Goal: Task Accomplishment & Management: Use online tool/utility

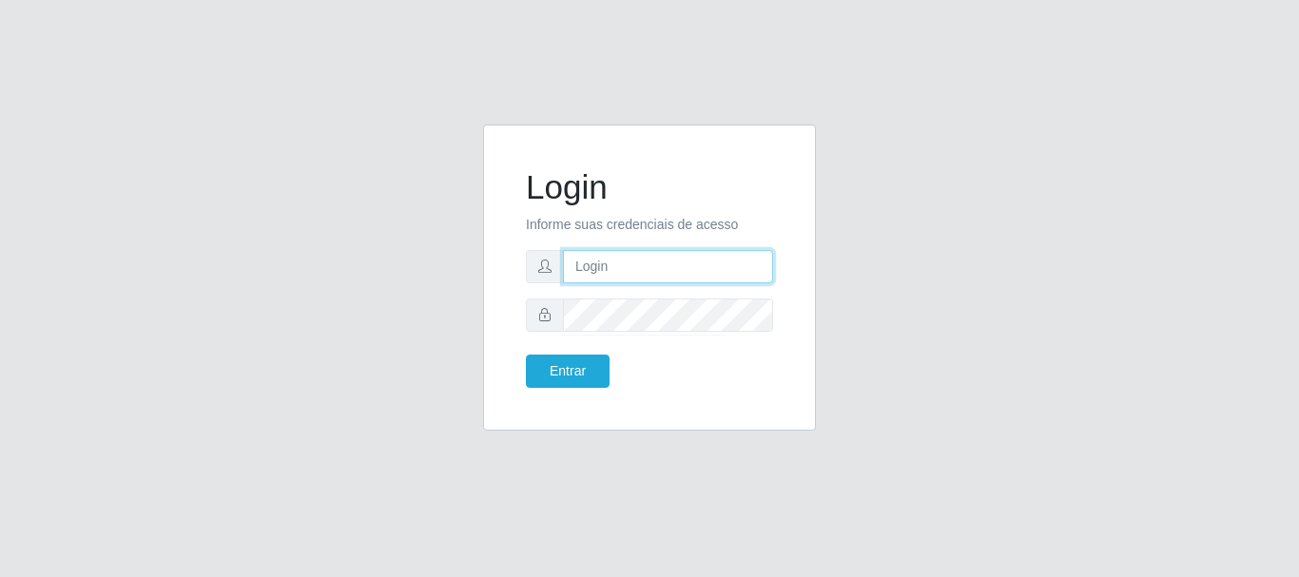
click at [631, 268] on input "text" at bounding box center [668, 266] width 210 height 33
type input "spnlojas"
click at [689, 278] on input "spnlojas" at bounding box center [668, 266] width 210 height 33
click at [680, 262] on input "spnlojas" at bounding box center [668, 266] width 210 height 33
click at [547, 268] on icon at bounding box center [544, 266] width 13 height 13
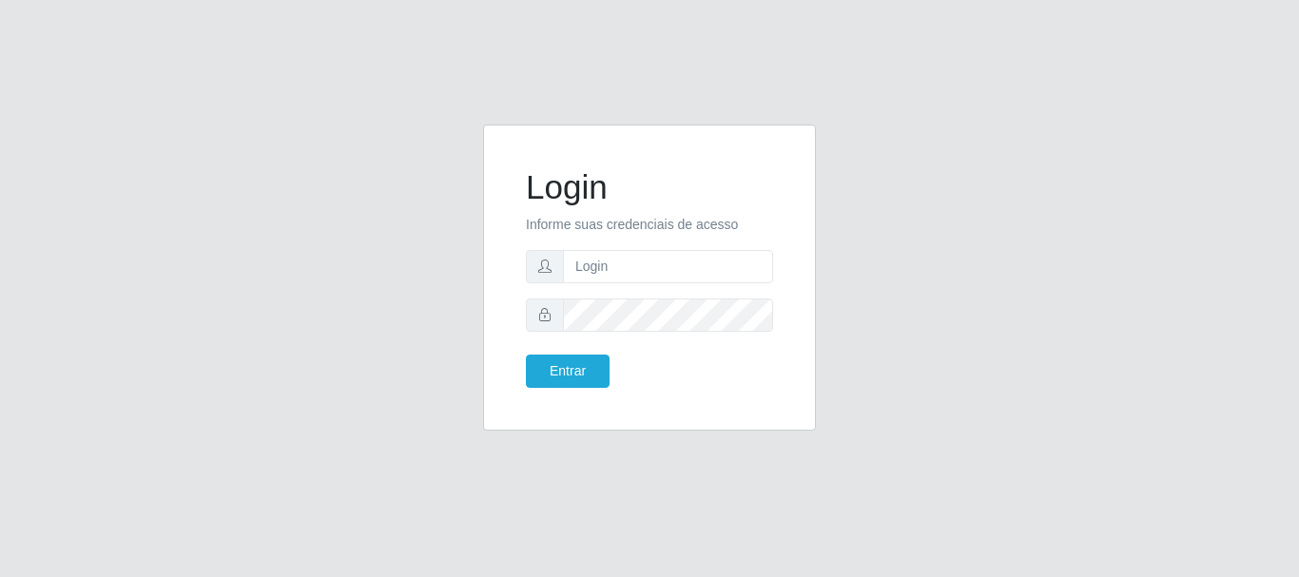
click at [547, 268] on icon at bounding box center [544, 266] width 13 height 13
click at [607, 255] on input "text" at bounding box center [668, 266] width 210 height 33
type input "neci@nordestao.com.br"
click at [572, 373] on button "Entrar" at bounding box center [568, 371] width 84 height 33
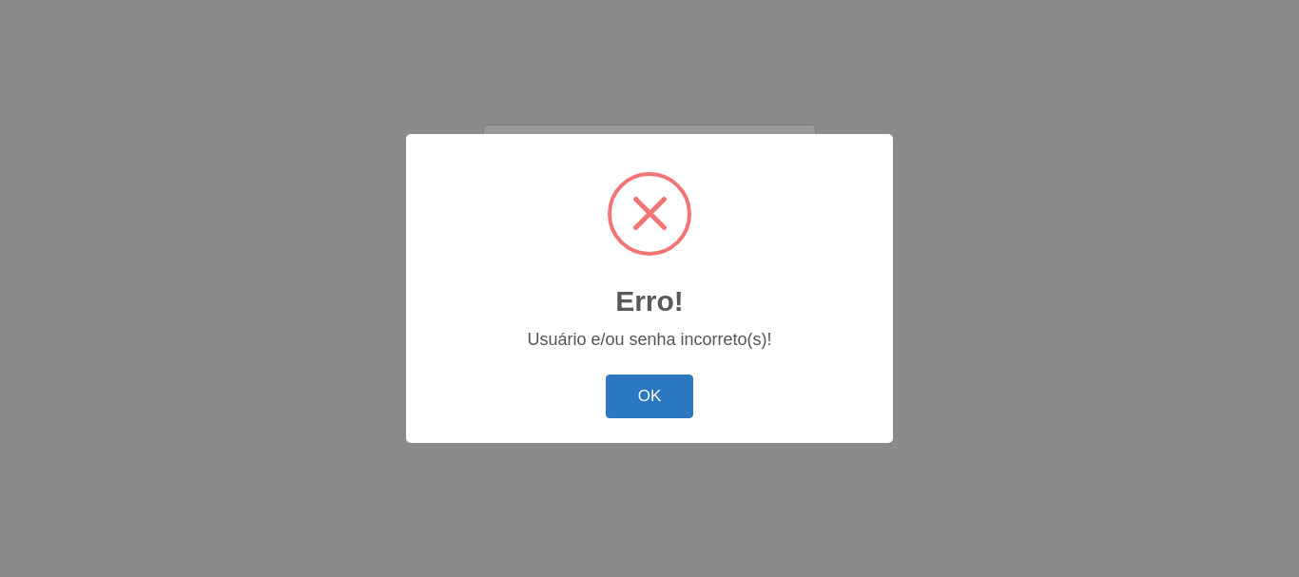
click at [650, 396] on button "OK" at bounding box center [650, 397] width 88 height 45
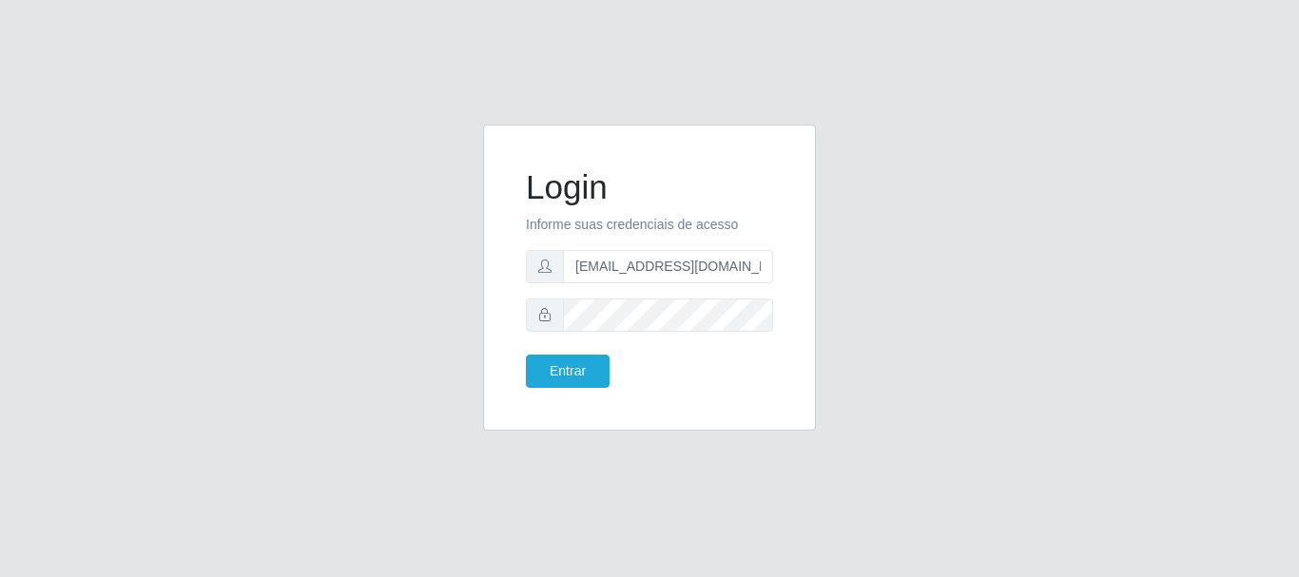
click at [788, 139] on div "Login Informe suas credenciais de acesso neci@nordestao.com.br Entrar" at bounding box center [649, 278] width 333 height 306
